Goal: Find specific page/section: Find specific page/section

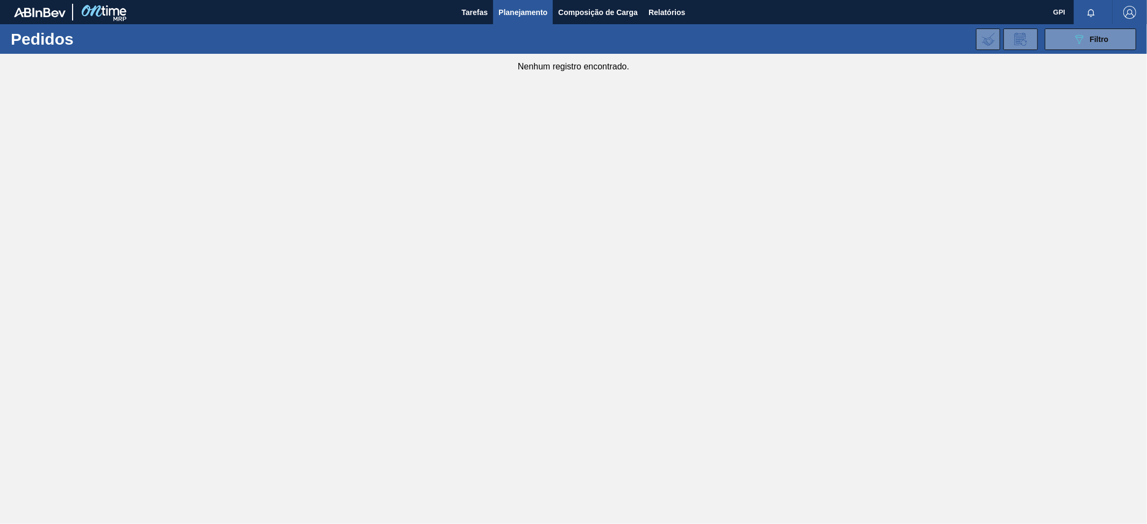
drag, startPoint x: 711, startPoint y: 162, endPoint x: 650, endPoint y: 84, distance: 99.6
click at [711, 162] on main "Tarefas Planejamento Composição de Carga Relatórios GPI Marcar todas como lido …" at bounding box center [573, 262] width 1147 height 524
click at [1090, 40] on span "Filtro" at bounding box center [1099, 39] width 19 height 9
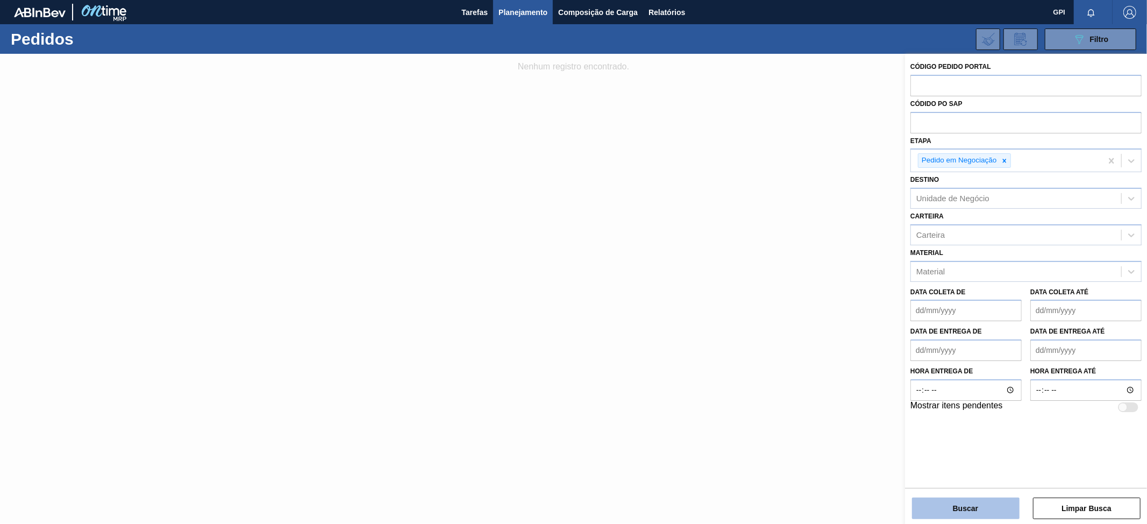
click at [964, 504] on button "Buscar" at bounding box center [966, 508] width 108 height 22
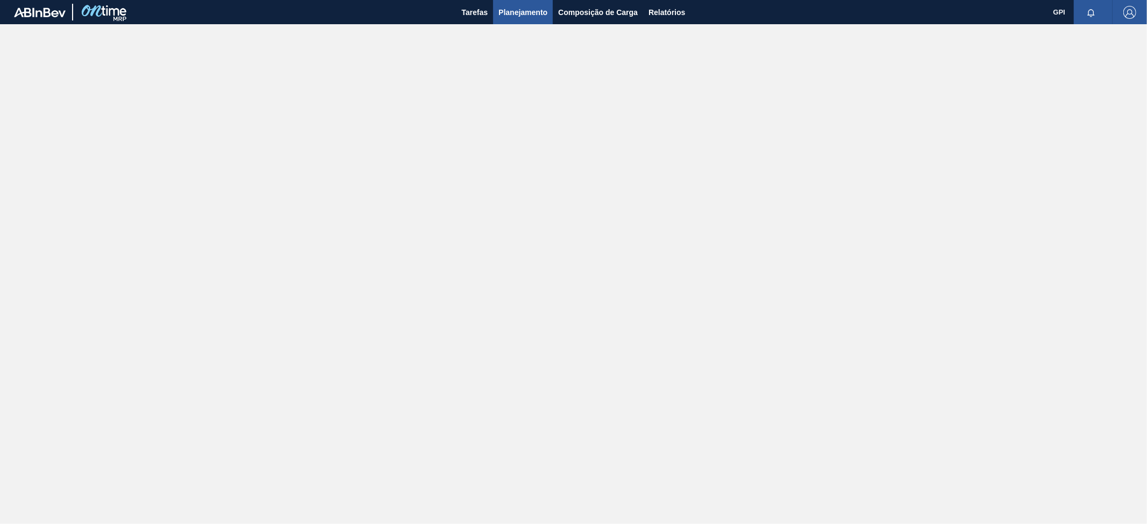
click at [522, 11] on span "Planejamento" at bounding box center [523, 12] width 49 height 13
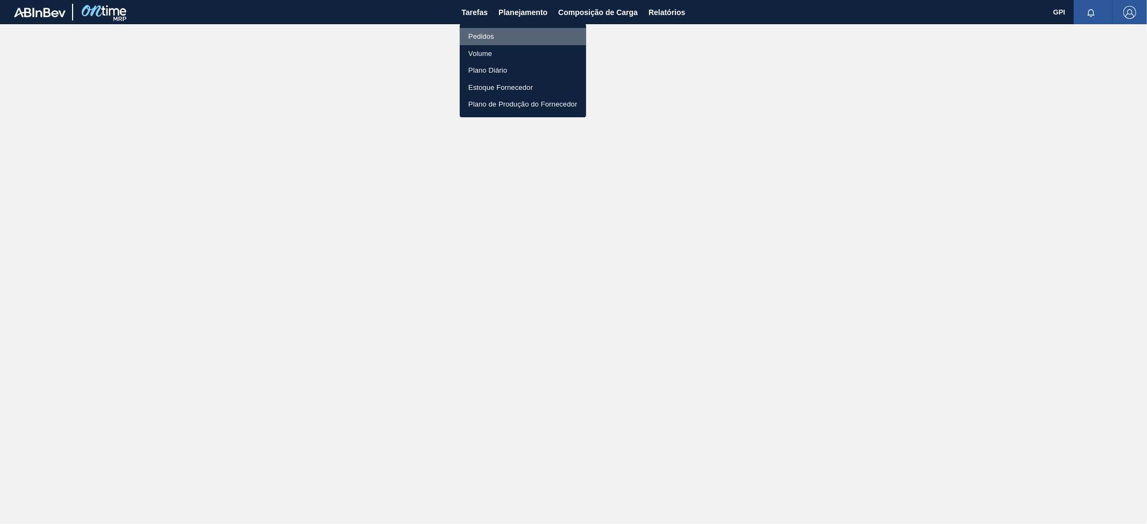
click at [496, 33] on li "Pedidos" at bounding box center [523, 36] width 126 height 17
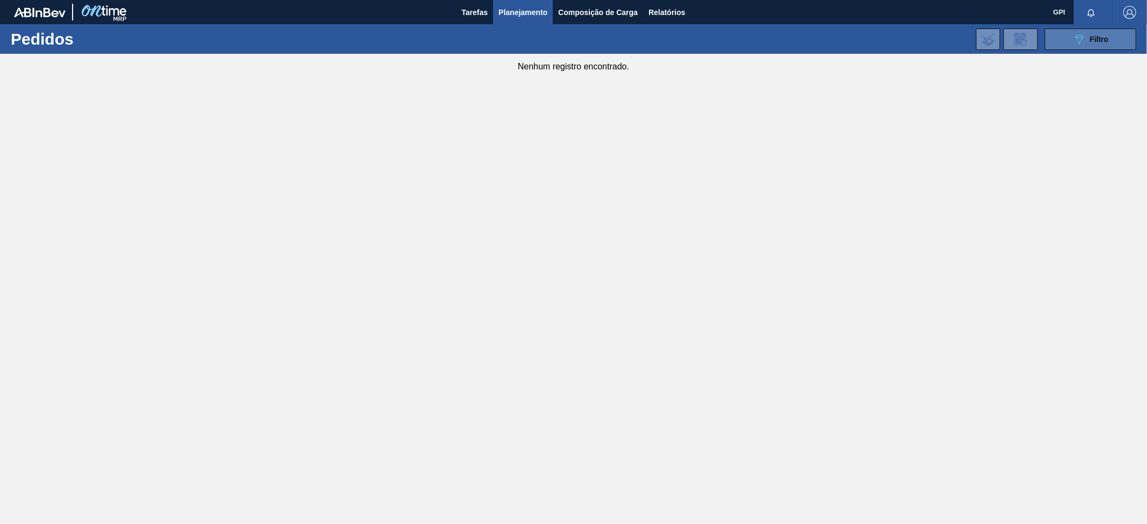
click at [1089, 43] on div "089F7B8B-B2A5-4AFE-B5C0-19BA573D28AC Filtro" at bounding box center [1091, 39] width 36 height 13
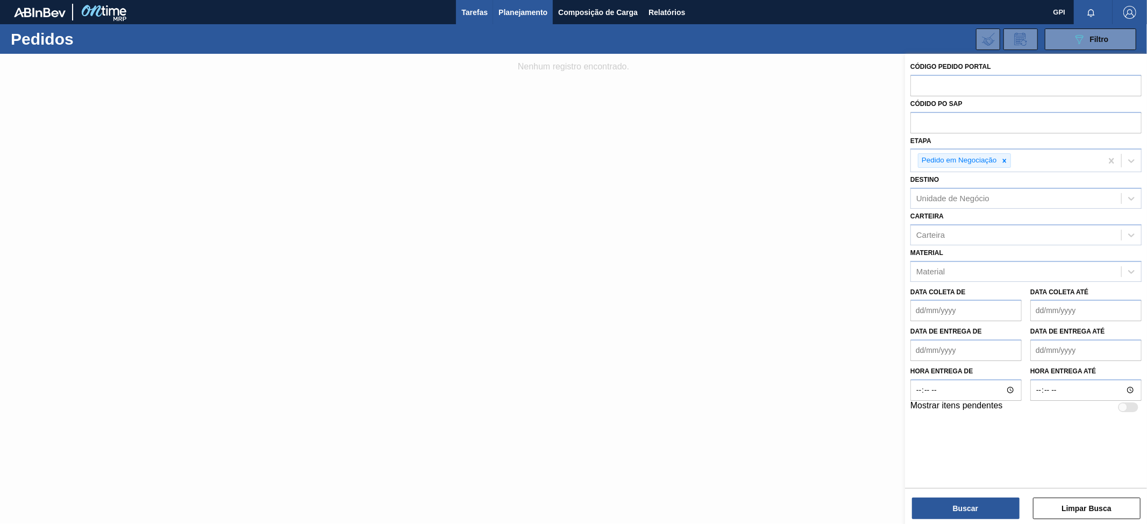
click at [477, 11] on span "Tarefas" at bounding box center [474, 12] width 26 height 13
